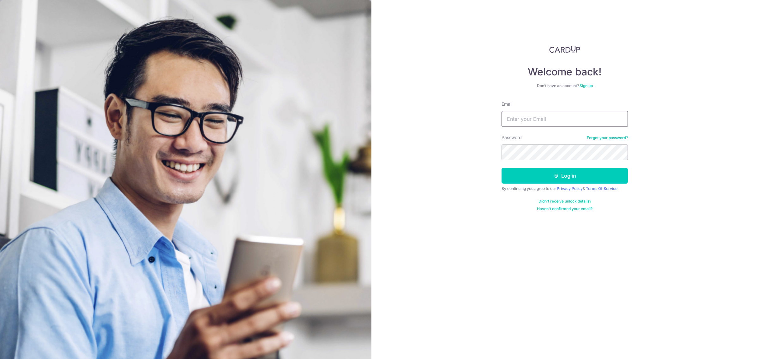
click at [501, 168] on button "Log in" at bounding box center [564, 176] width 126 height 16
type input "adwtHome@gmail.com"
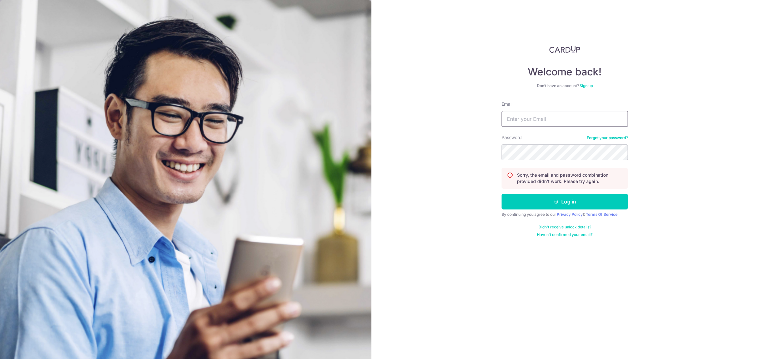
click at [537, 112] on input "Email" at bounding box center [564, 119] width 126 height 16
type input "adwtHome@gmail.com"
click at [534, 200] on button "Log in" at bounding box center [564, 202] width 126 height 16
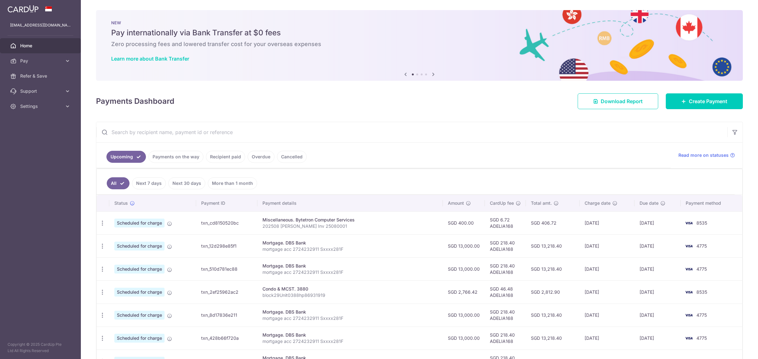
click at [220, 154] on link "Recipient paid" at bounding box center [225, 157] width 39 height 12
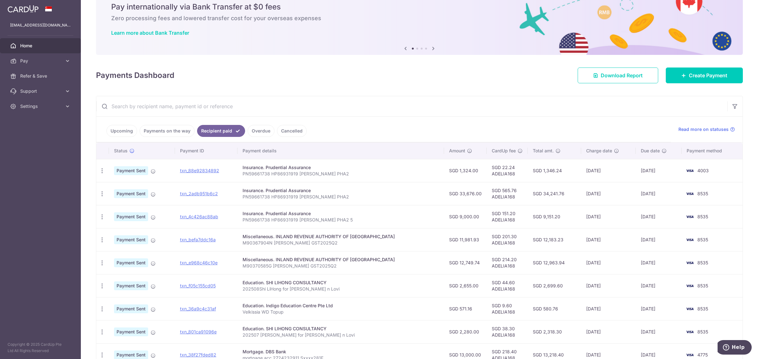
scroll to position [24, 0]
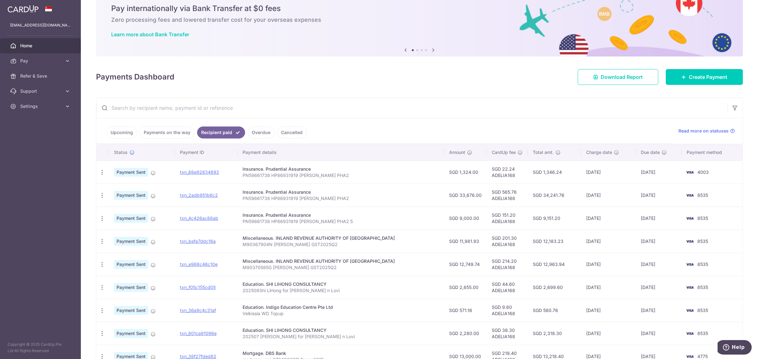
click at [292, 110] on input "text" at bounding box center [411, 108] width 631 height 20
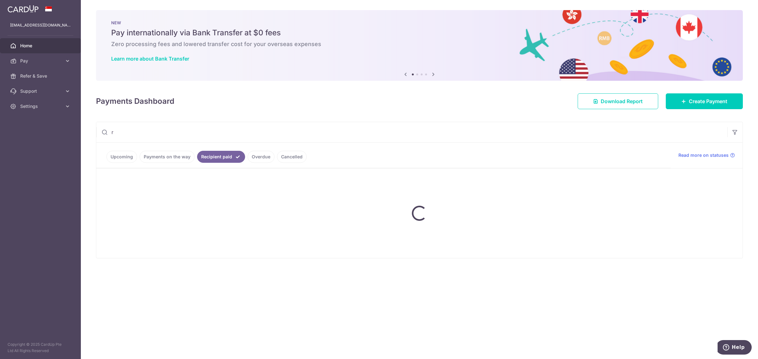
scroll to position [0, 0]
type input "ricoh"
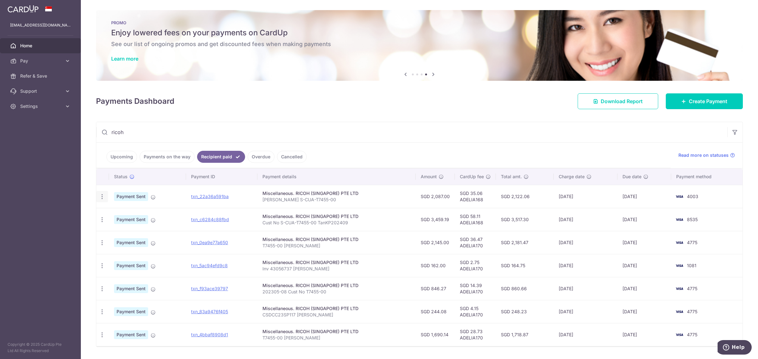
click at [100, 199] on icon "button" at bounding box center [102, 197] width 7 height 7
drag, startPoint x: 133, startPoint y: 197, endPoint x: 140, endPoint y: 196, distance: 7.3
click at [133, 197] on span "Payment Sent" at bounding box center [131, 196] width 34 height 9
click at [152, 199] on icon at bounding box center [153, 197] width 5 height 5
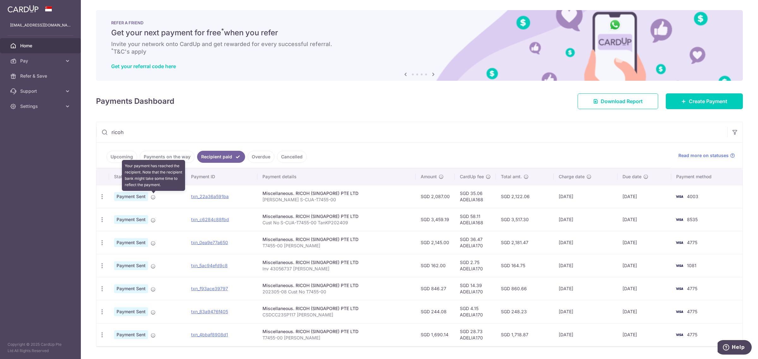
click at [154, 198] on icon at bounding box center [153, 197] width 5 height 5
click at [136, 194] on span "Payment Sent" at bounding box center [131, 196] width 34 height 9
click at [138, 195] on span "Payment Sent" at bounding box center [131, 196] width 34 height 9
